Goal: Navigation & Orientation: Find specific page/section

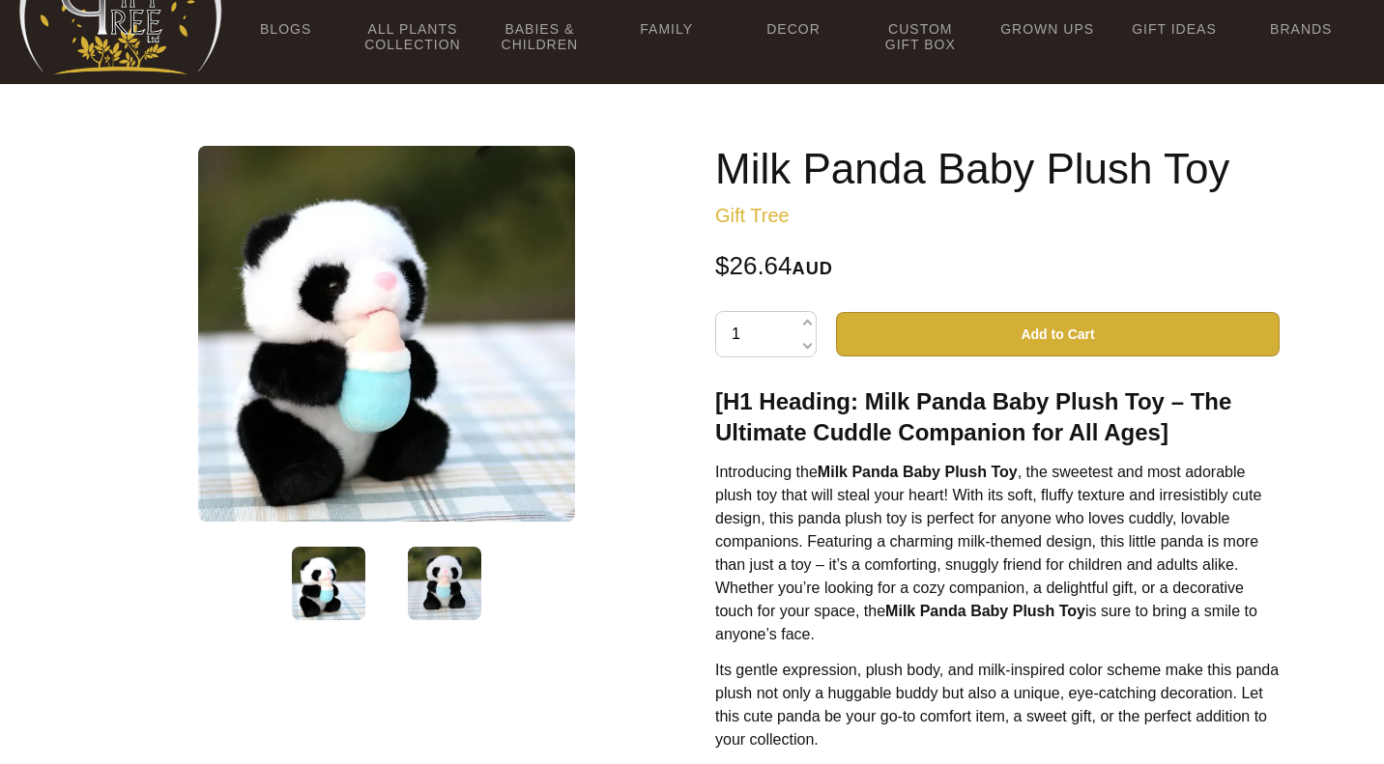
click at [446, 575] on img at bounding box center [444, 583] width 73 height 73
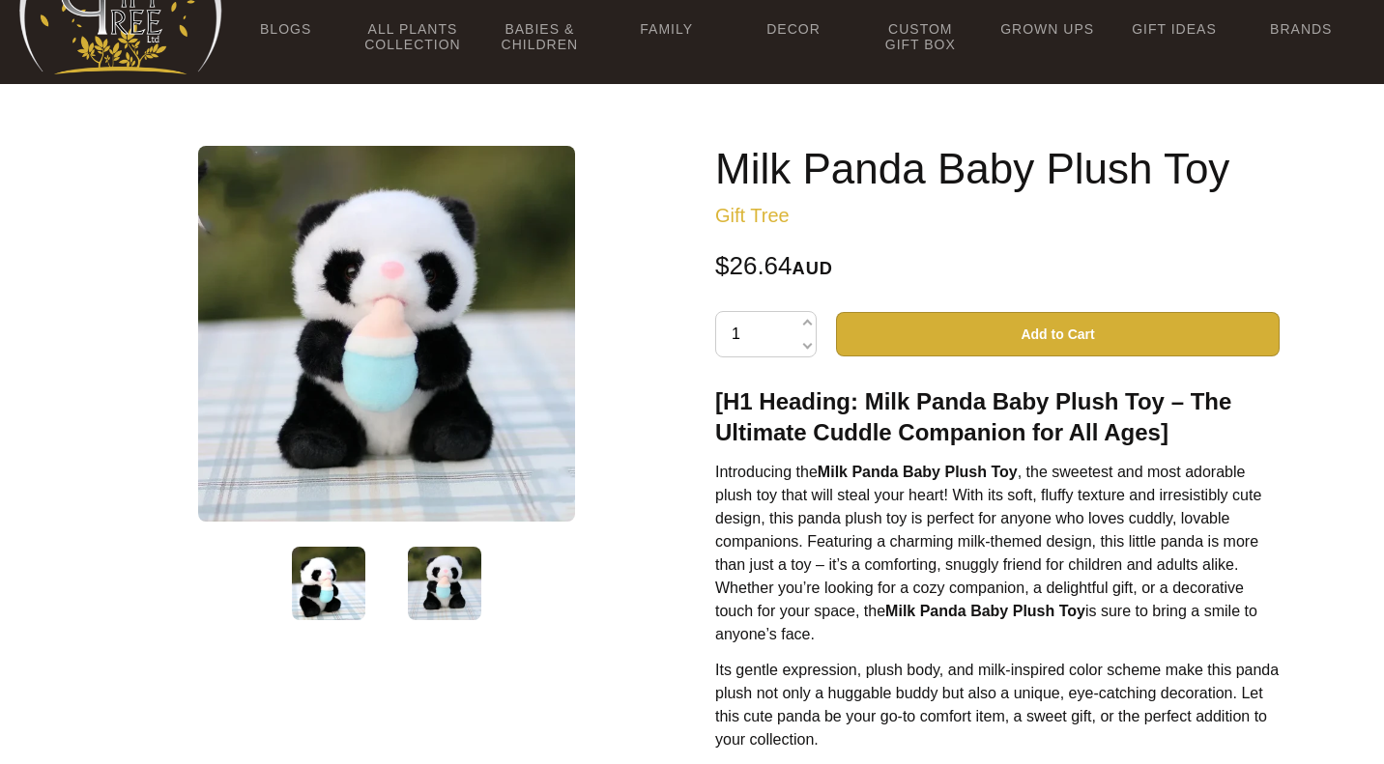
click at [356, 583] on img at bounding box center [328, 583] width 73 height 73
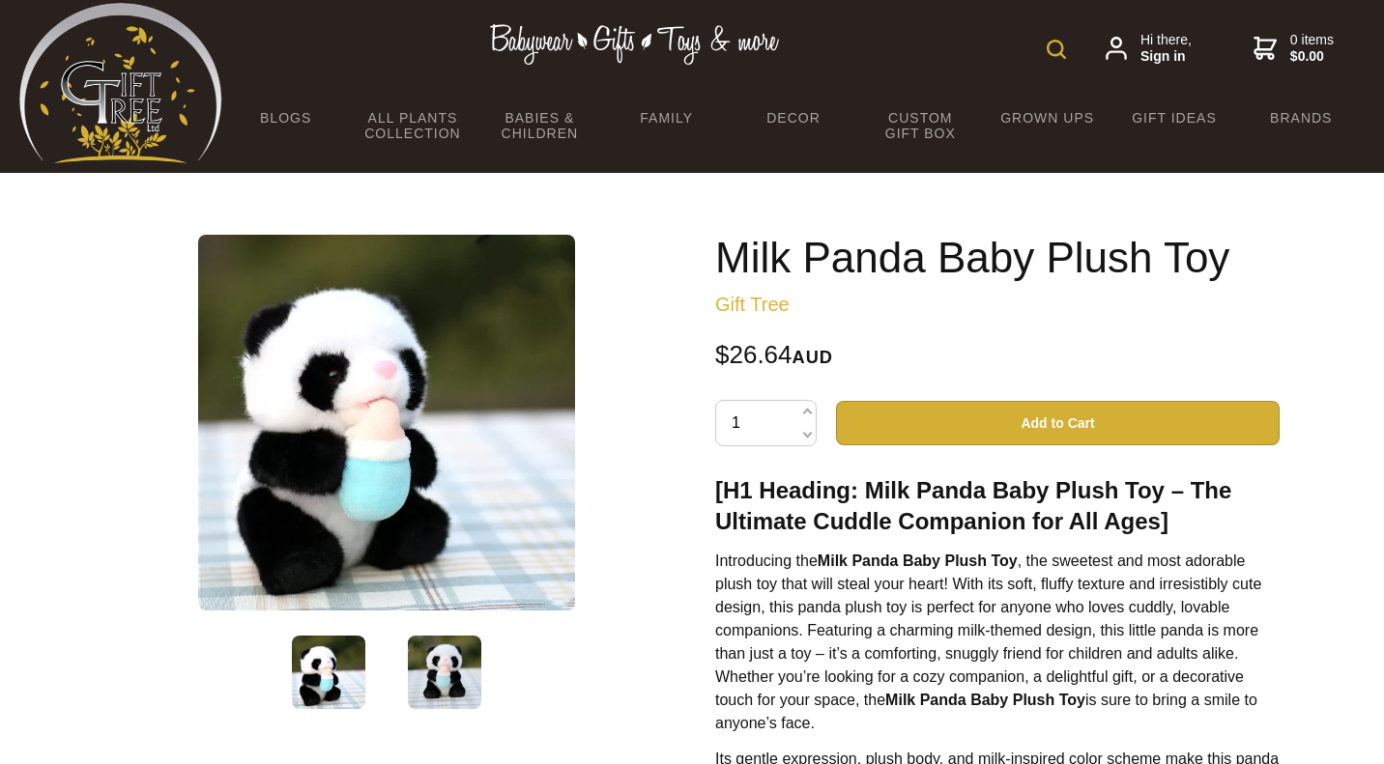
scroll to position [3, 0]
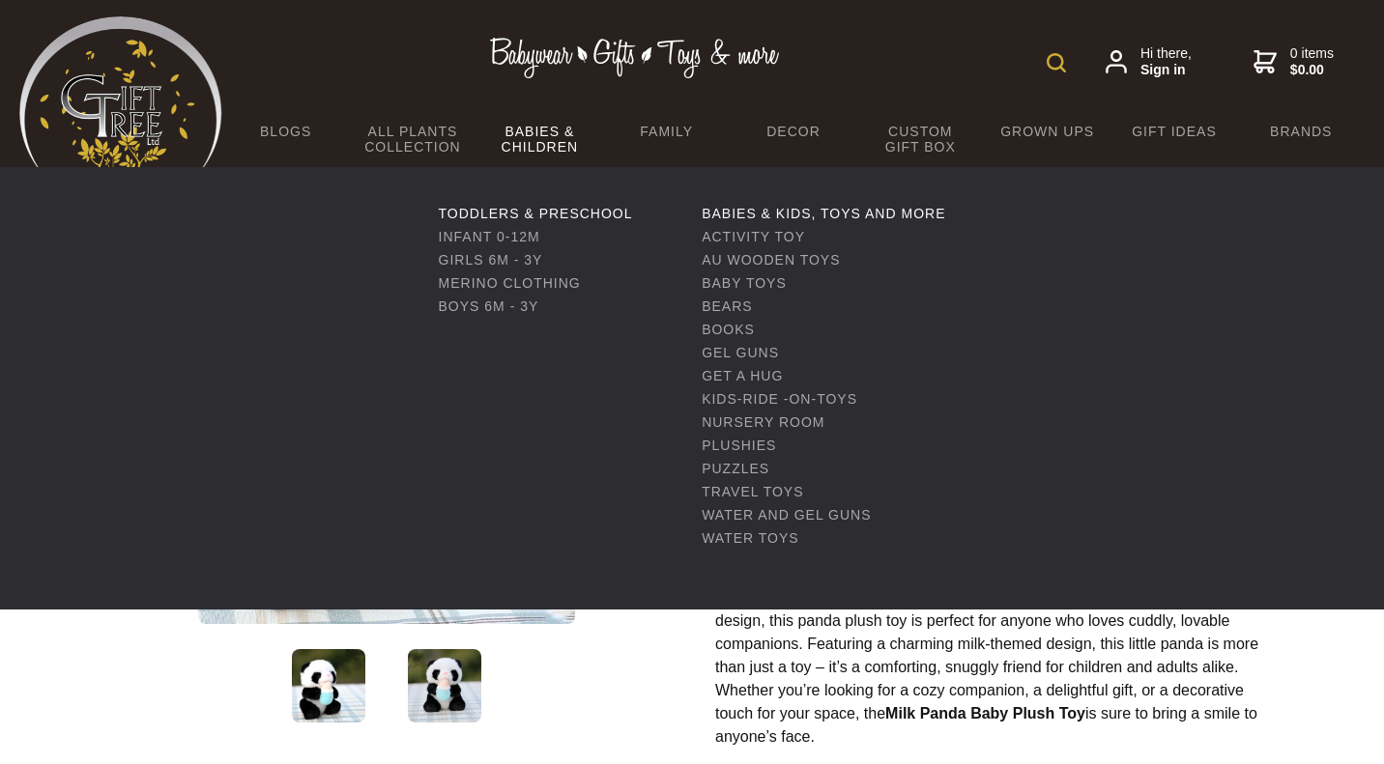
click at [561, 139] on link "Babies & Children" at bounding box center [539, 139] width 127 height 56
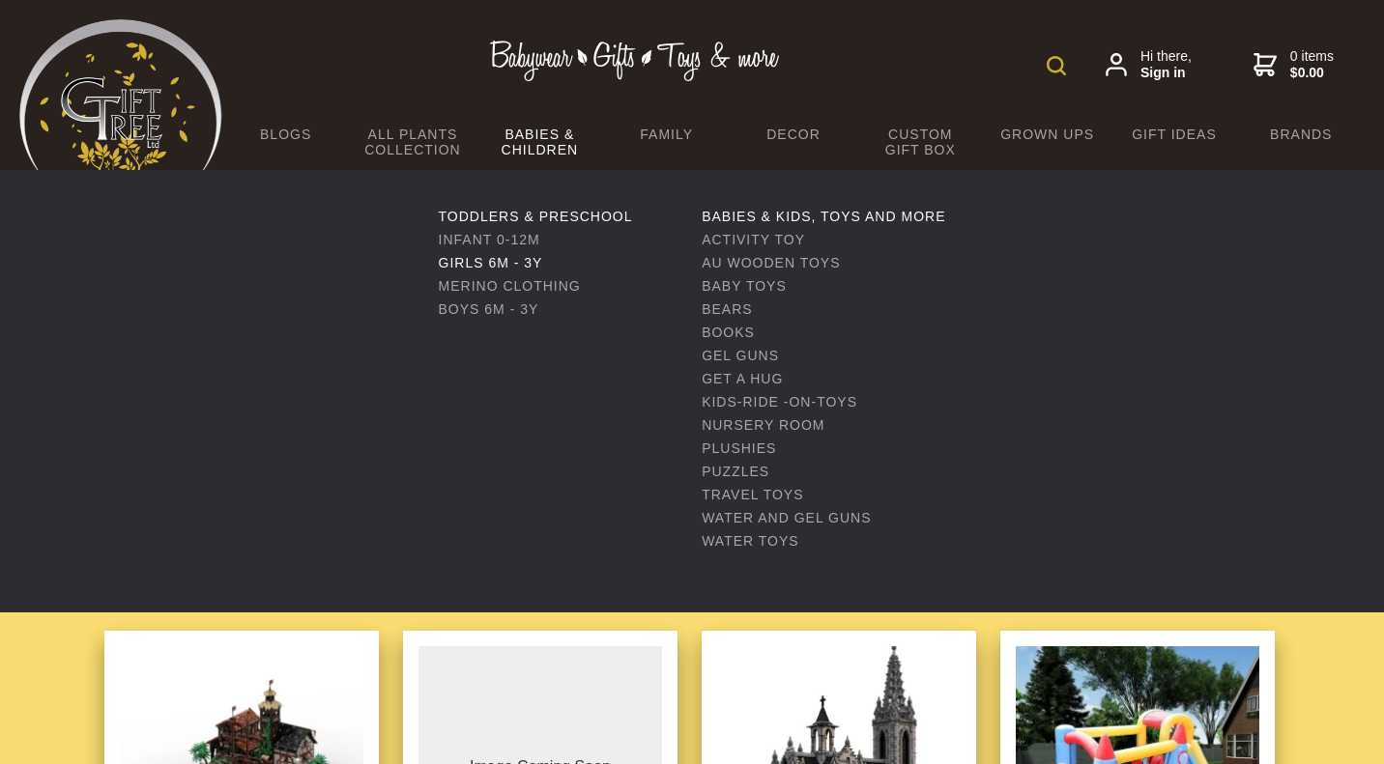
click at [504, 263] on link "Girls 6m - 3y" at bounding box center [491, 262] width 104 height 15
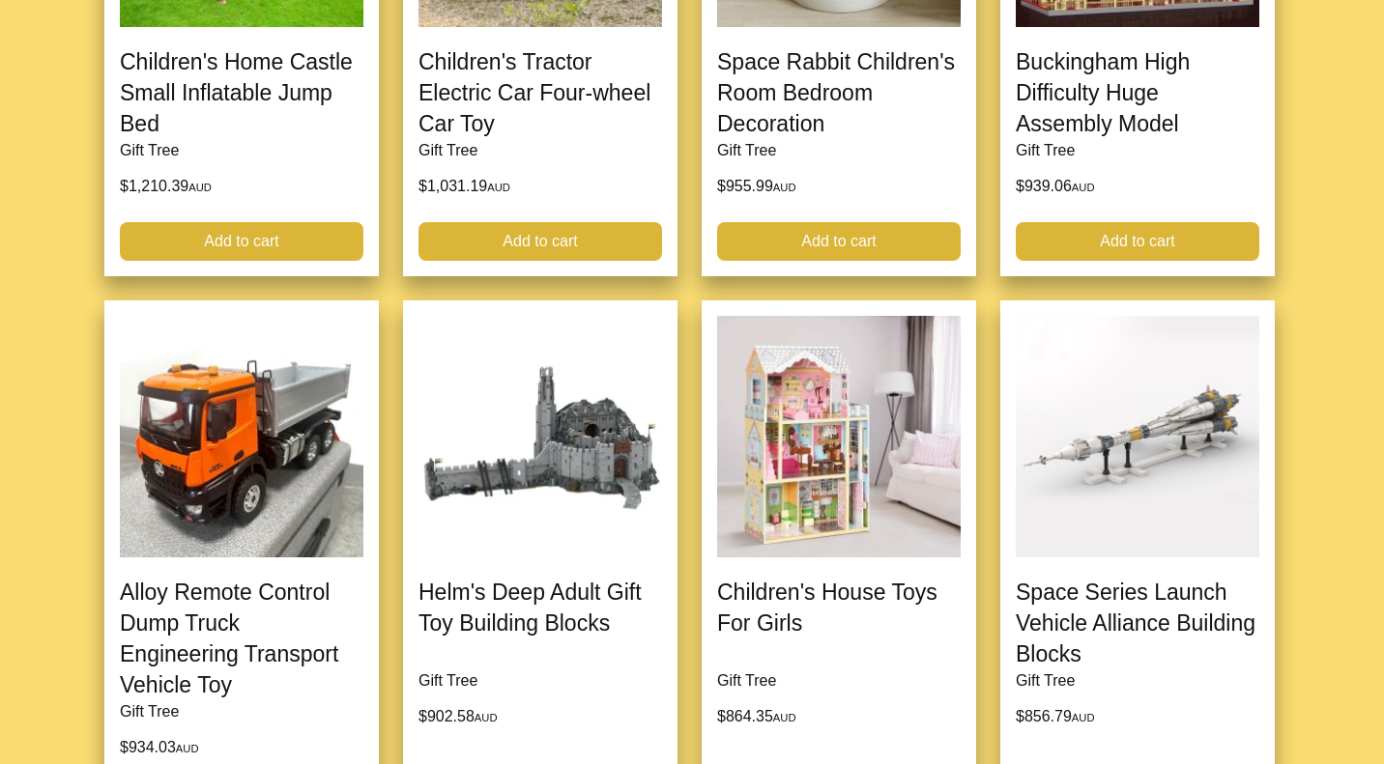
scroll to position [1459, 0]
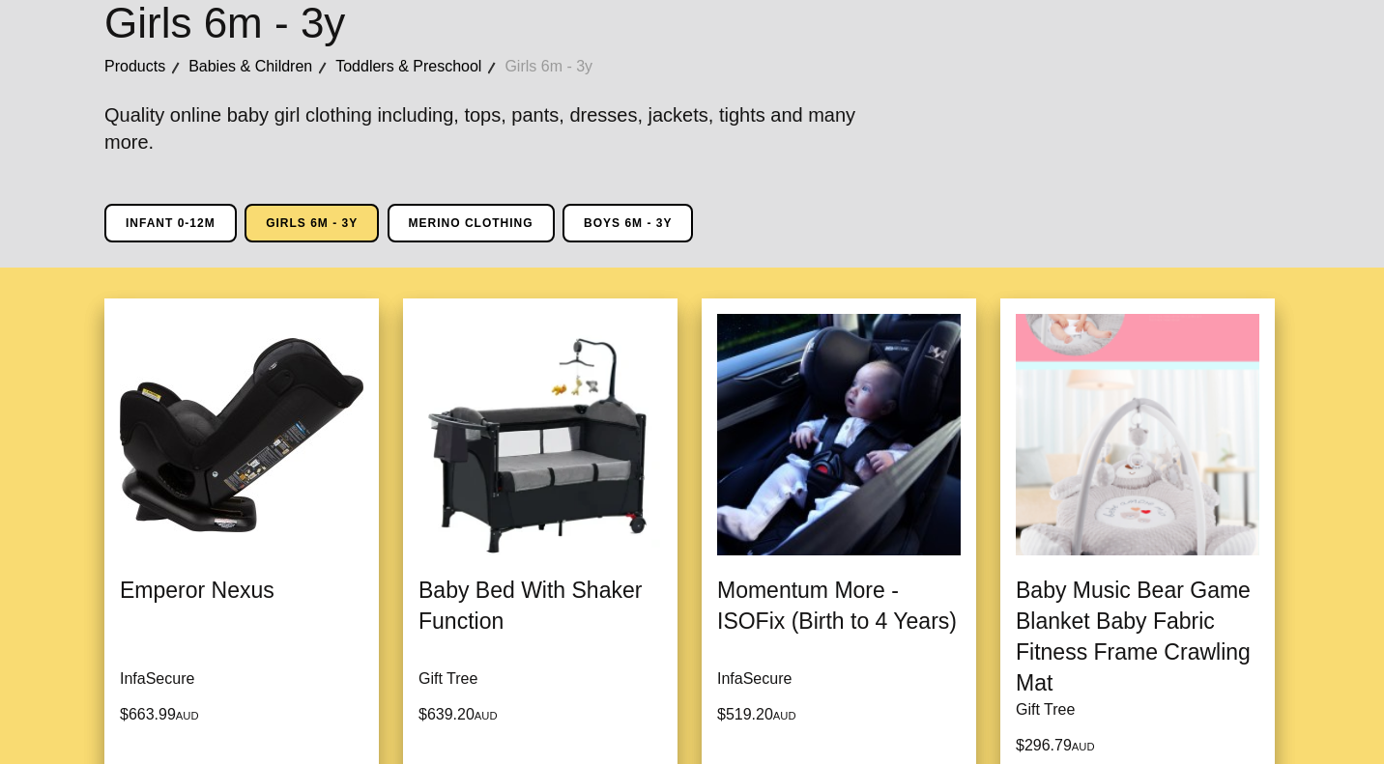
scroll to position [410, 0]
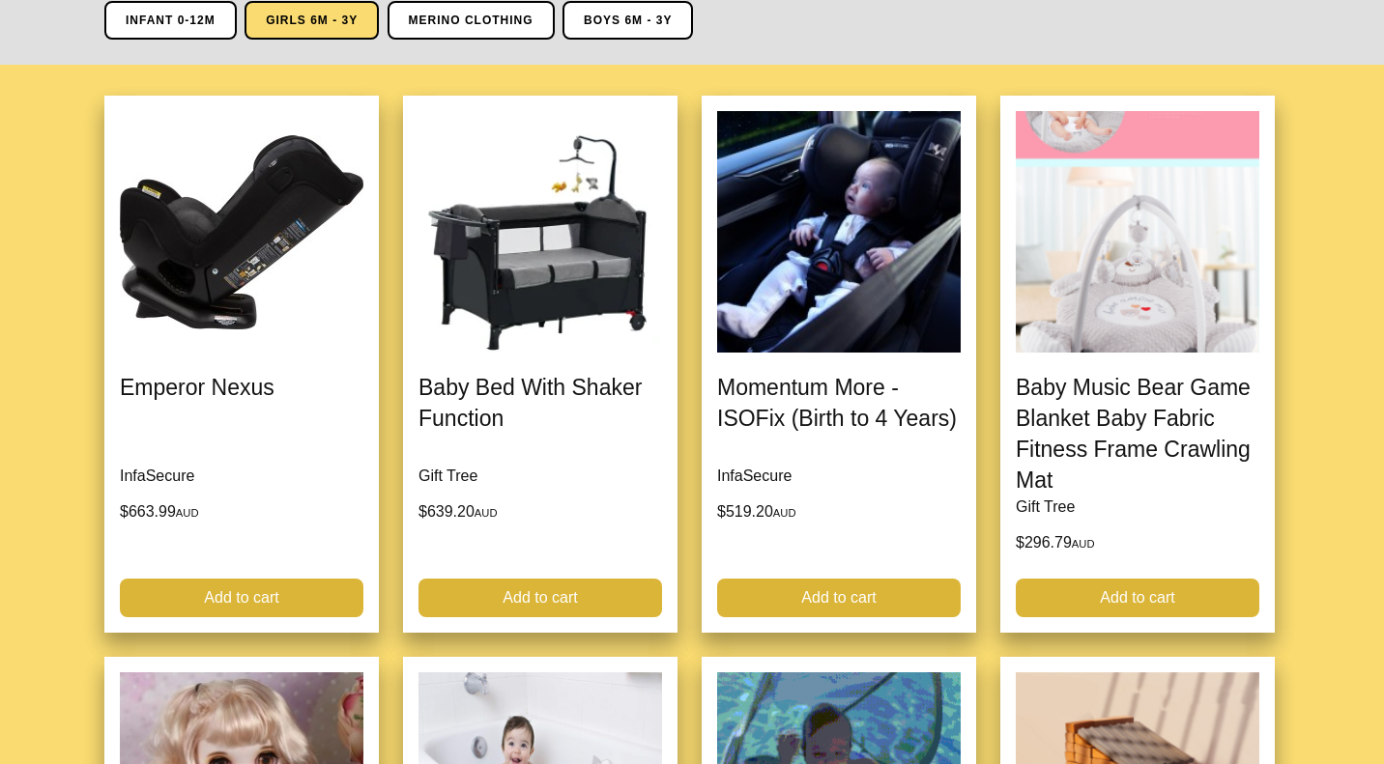
scroll to position [0, 0]
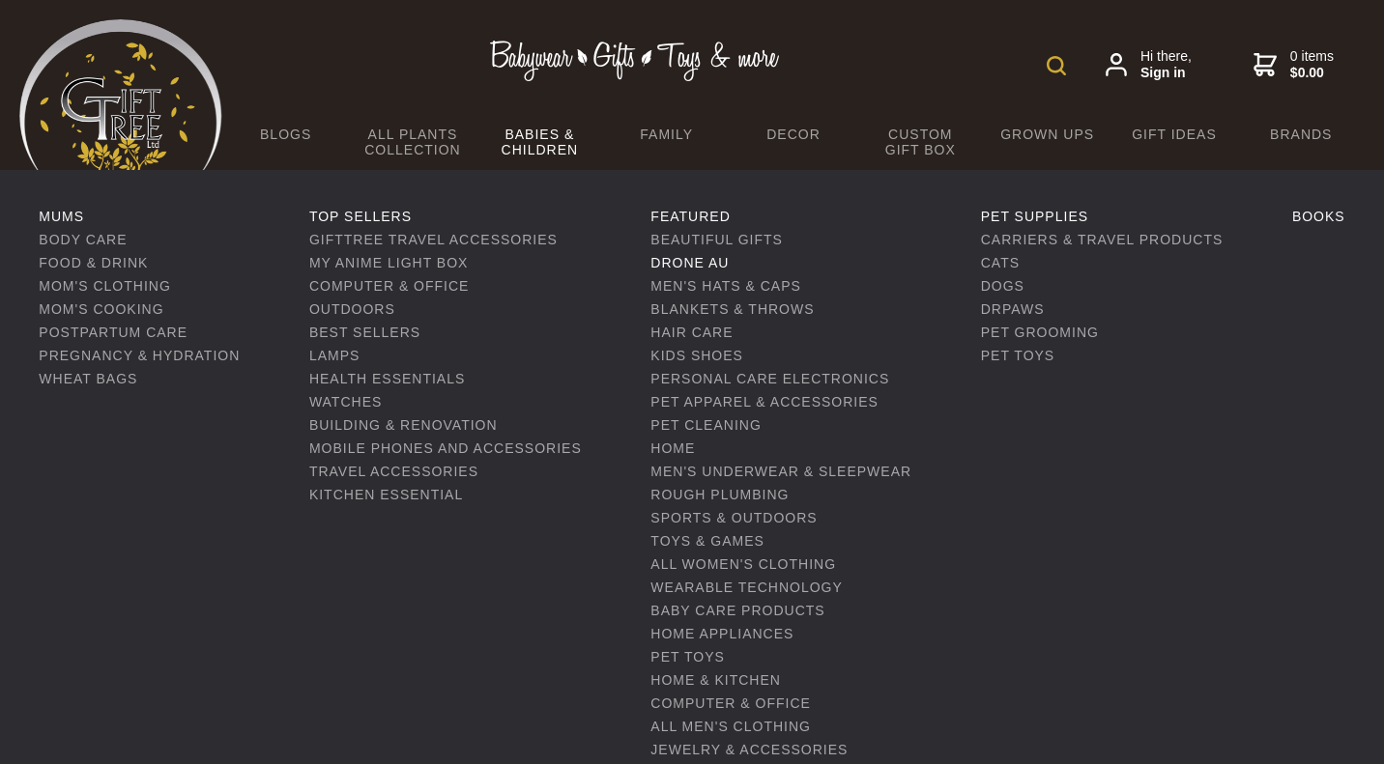
click at [706, 261] on link "Drone AU" at bounding box center [689, 262] width 78 height 15
